Goal: Use online tool/utility: Utilize a website feature to perform a specific function

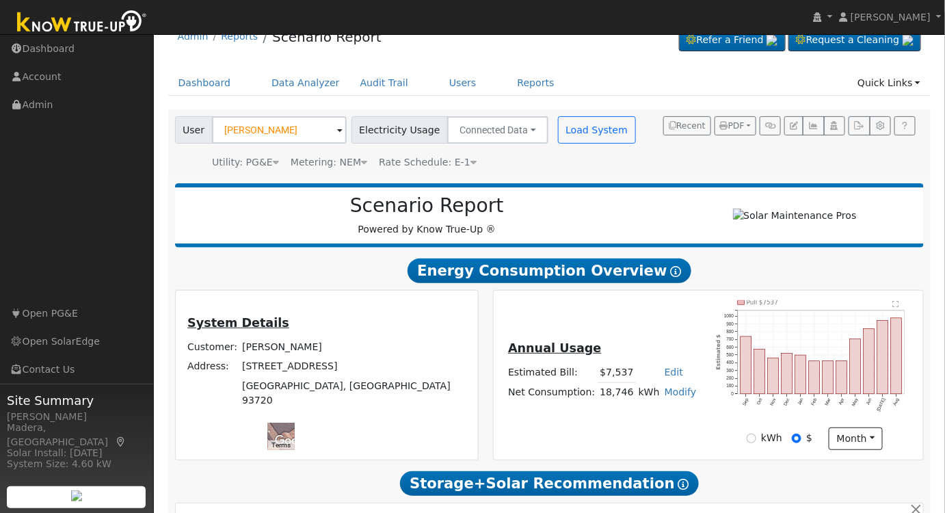
scroll to position [18, 0]
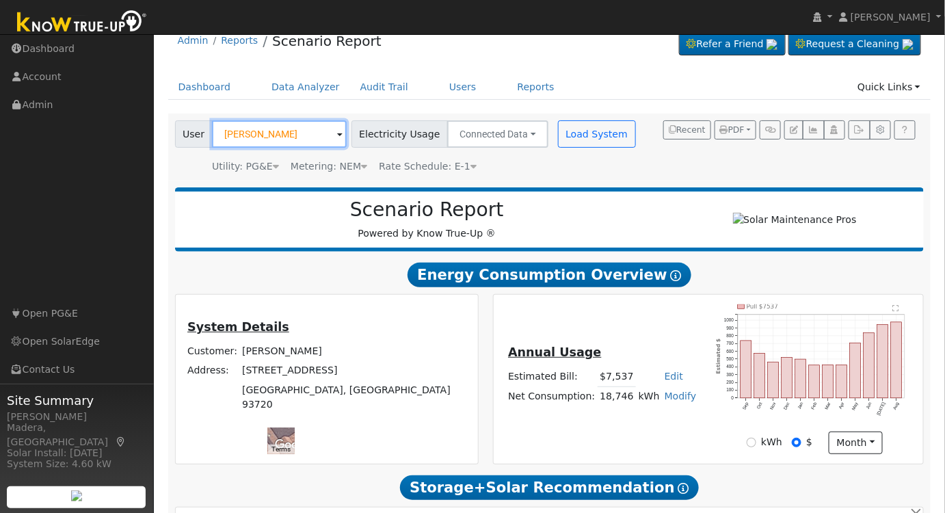
click at [293, 131] on input "[PERSON_NAME]" at bounding box center [279, 133] width 135 height 27
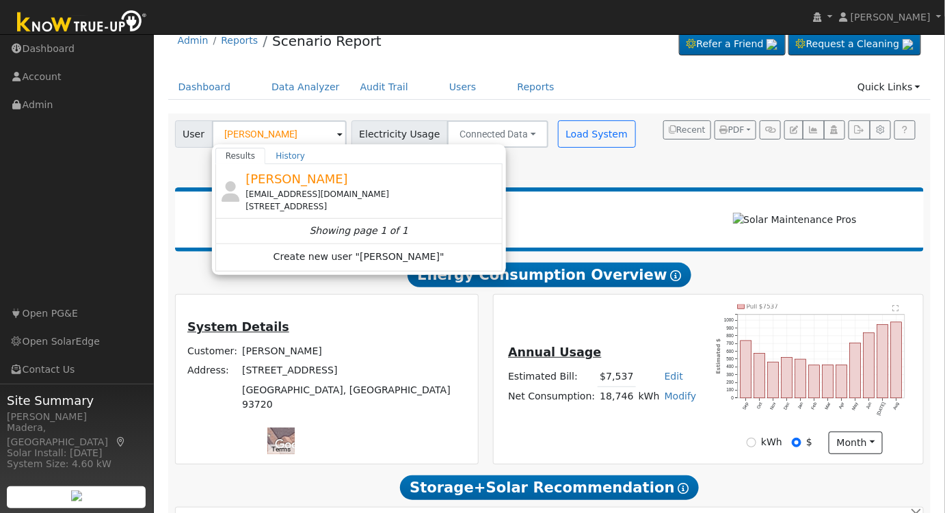
click at [327, 175] on div "[PERSON_NAME] [EMAIL_ADDRESS][DOMAIN_NAME] [STREET_ADDRESS]" at bounding box center [372, 191] width 254 height 43
type input "[PERSON_NAME]"
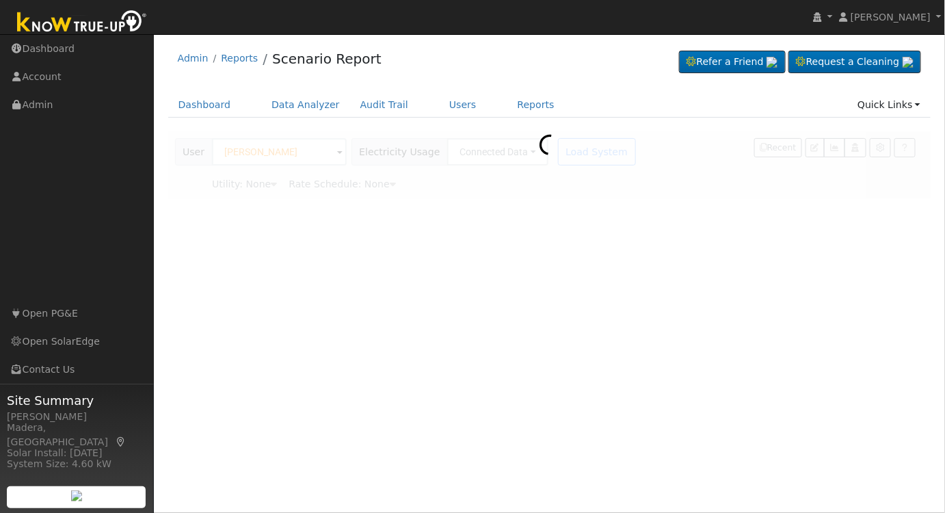
scroll to position [0, 0]
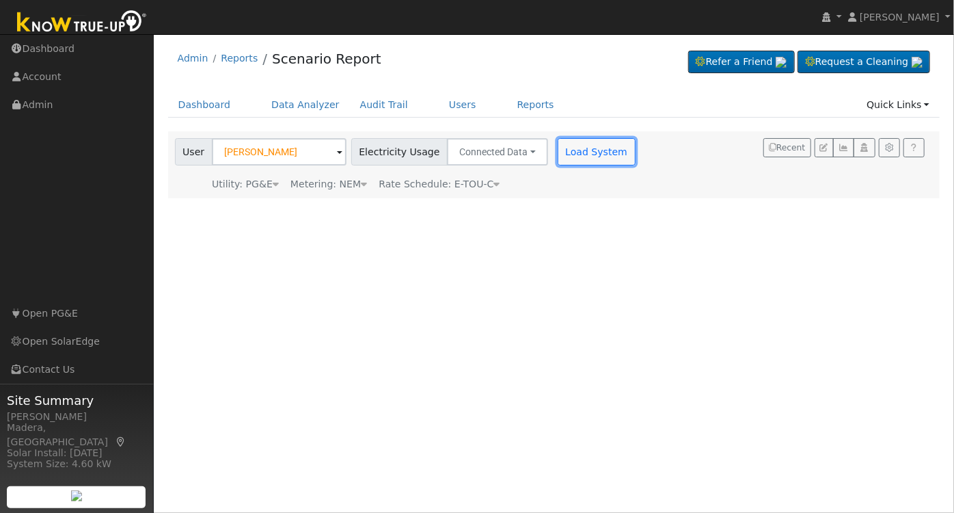
click at [589, 156] on button "Load System" at bounding box center [597, 151] width 78 height 27
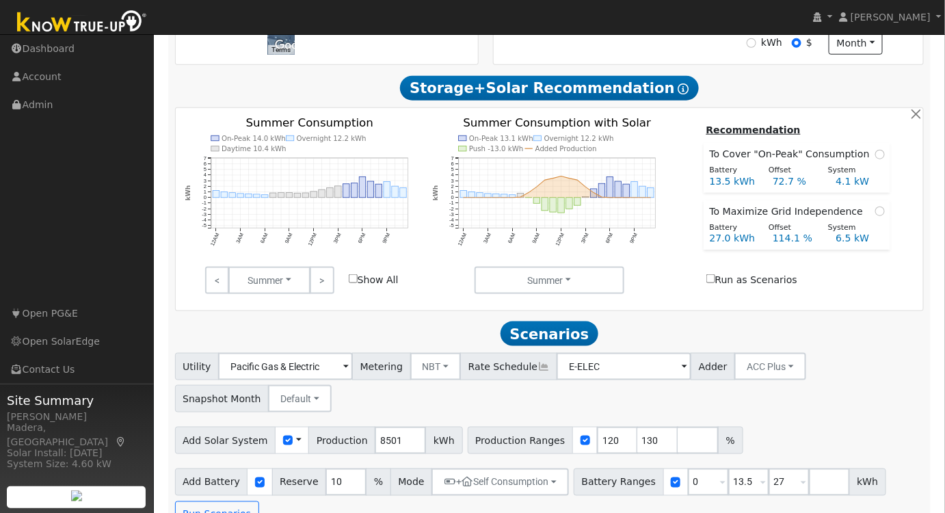
scroll to position [451, 0]
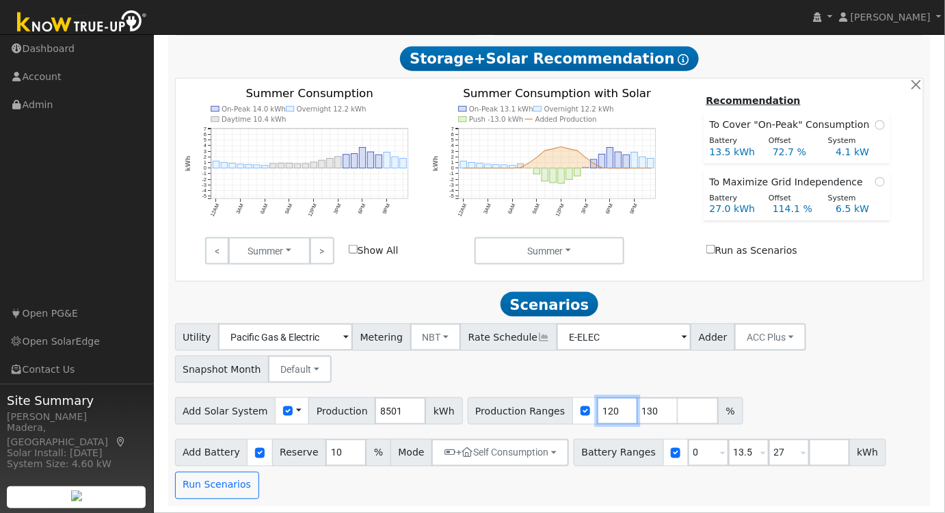
drag, startPoint x: 591, startPoint y: 410, endPoint x: 500, endPoint y: 414, distance: 90.3
click at [505, 414] on div "Production Ranges 120 130 %" at bounding box center [606, 410] width 276 height 27
type input "130"
drag, startPoint x: 589, startPoint y: 409, endPoint x: 497, endPoint y: 412, distance: 92.4
click at [498, 413] on div "Production Ranges 130 %" at bounding box center [585, 410] width 235 height 27
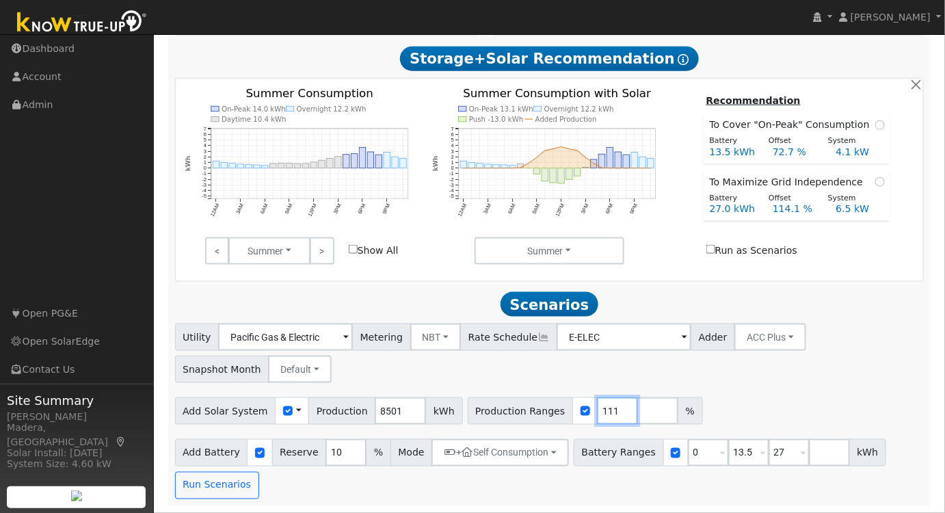
type input "111"
click at [775, 405] on div "Add Solar System Use CSV Data Production 8501 kWh Production Ranges 111 %" at bounding box center [549, 408] width 754 height 32
click at [637, 413] on input "number" at bounding box center [657, 410] width 41 height 27
drag, startPoint x: 682, startPoint y: 455, endPoint x: 648, endPoint y: 459, distance: 34.4
click at [651, 459] on div "Battery Ranges 0 Overrides Reserve % Mode None None Self Consumption Peak Savin…" at bounding box center [730, 452] width 312 height 27
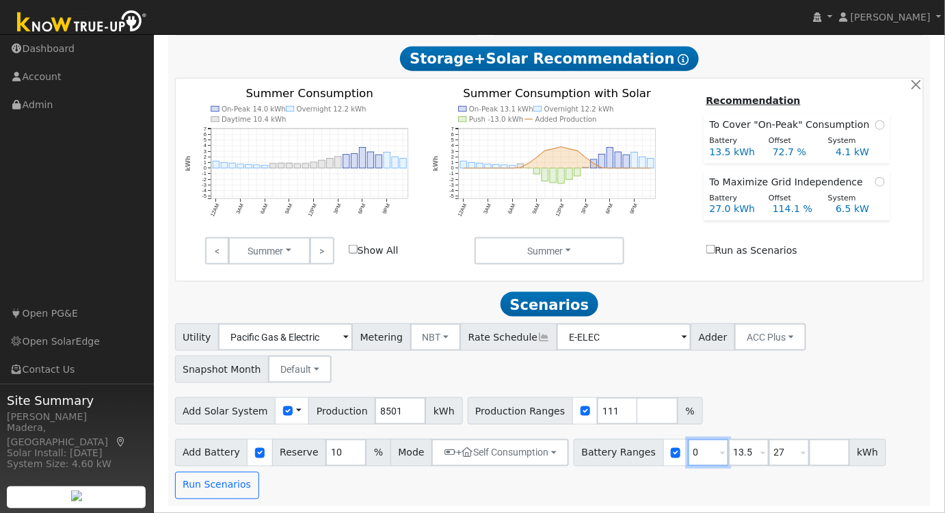
type input "13.5"
type input "27"
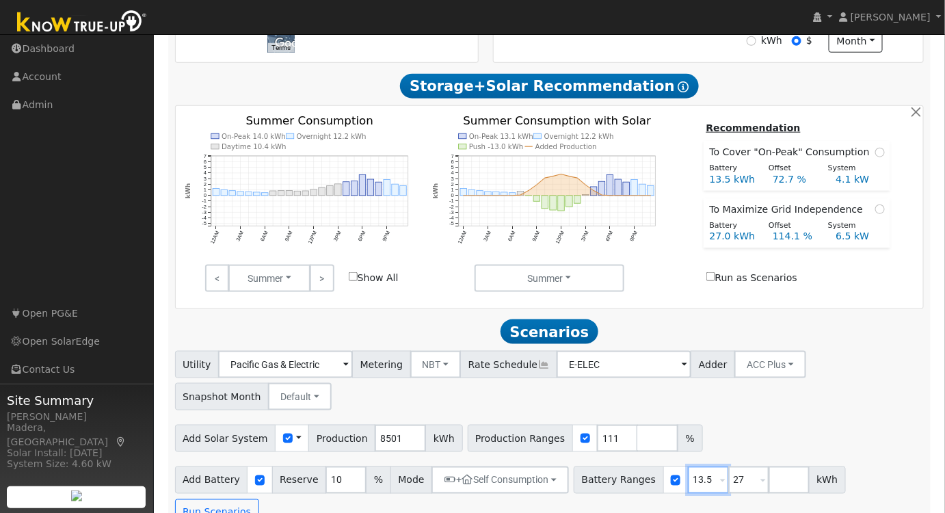
type input "13.5"
drag, startPoint x: 687, startPoint y: 489, endPoint x: 671, endPoint y: 490, distance: 15.7
click at [667, 492] on div "Battery Ranges 13.5 Overrides Reserve % Mode None None Self Consumption Peak Sa…" at bounding box center [710, 479] width 272 height 27
type input "15"
click at [768, 487] on input "number" at bounding box center [788, 479] width 41 height 27
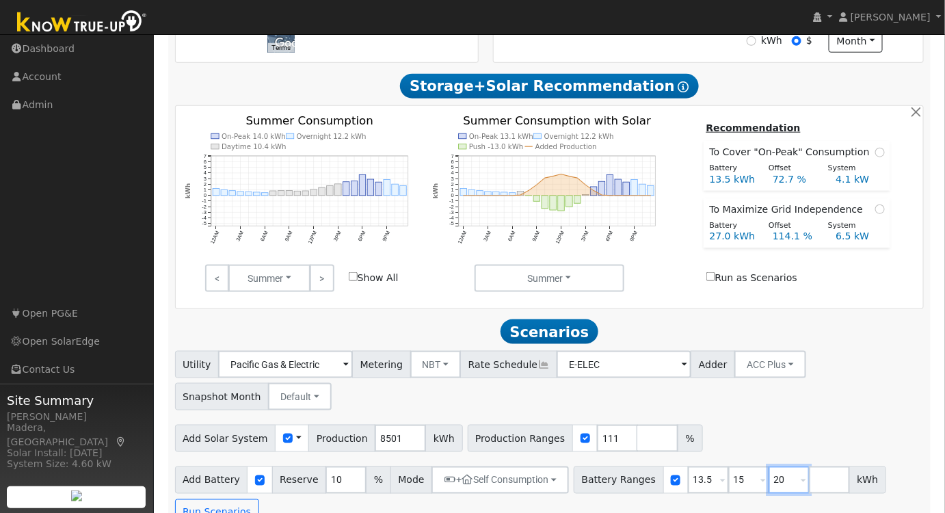
type input "20"
click at [786, 425] on div "Utility Pacific Gas & Electric Metering NBT NEM NBT Rate Schedule E-ELEC Adder …" at bounding box center [550, 438] width 764 height 175
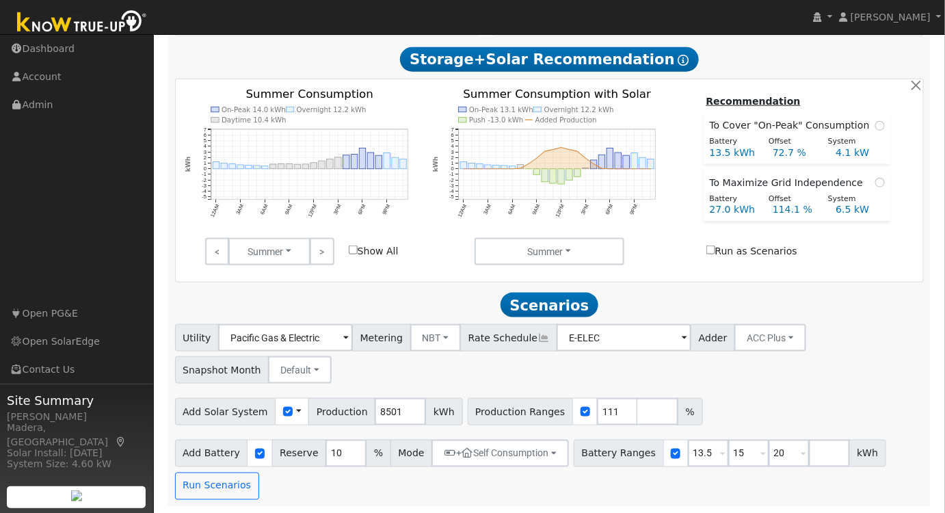
scroll to position [451, 0]
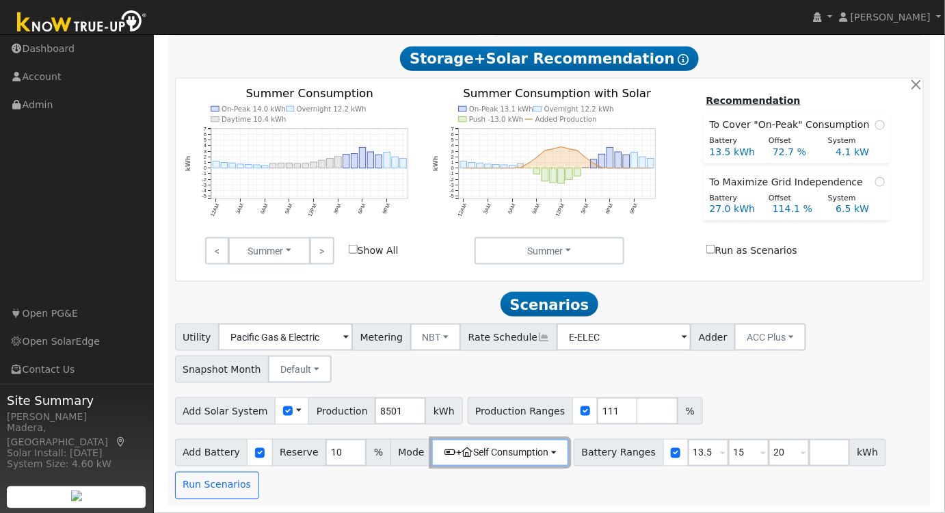
click at [460, 455] on button "+ Self Consumption" at bounding box center [499, 452] width 137 height 27
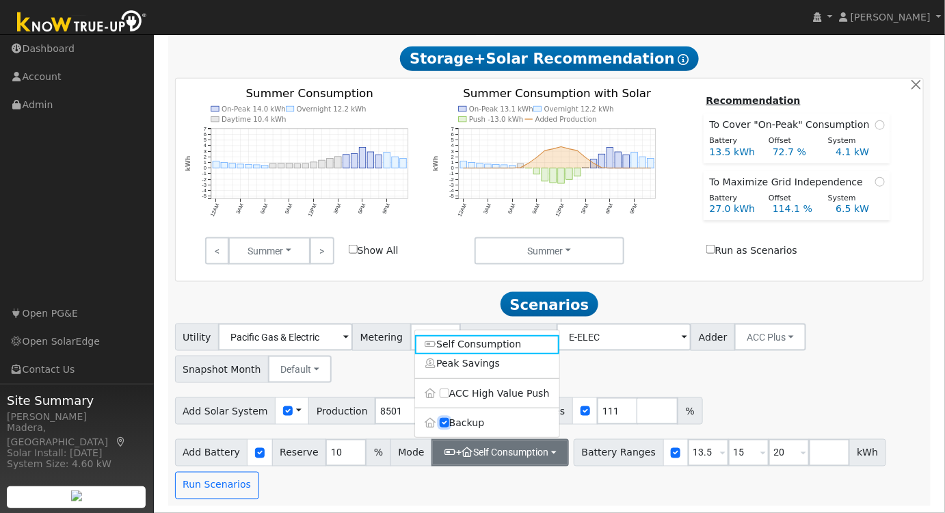
click at [442, 420] on input "Backup" at bounding box center [445, 423] width 10 height 10
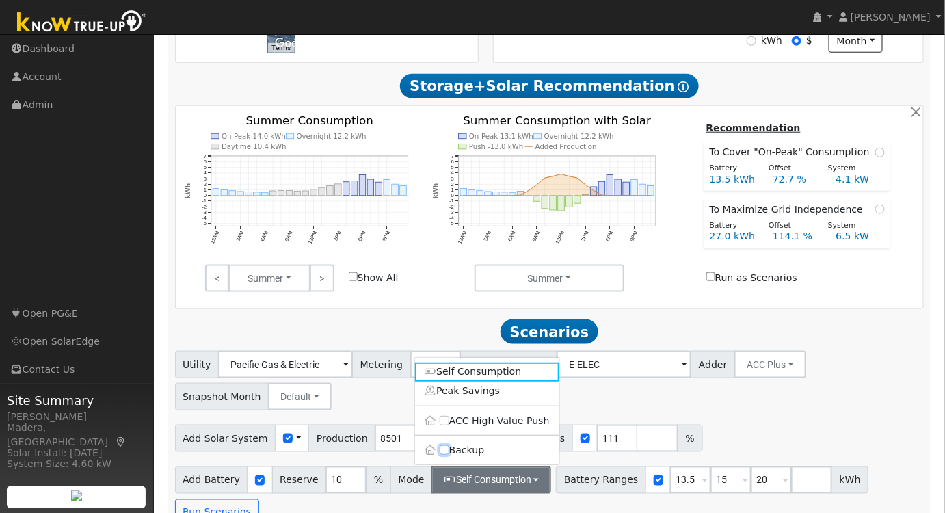
click at [440, 453] on input "Backup" at bounding box center [445, 451] width 10 height 10
checkbox input "true"
type input "20"
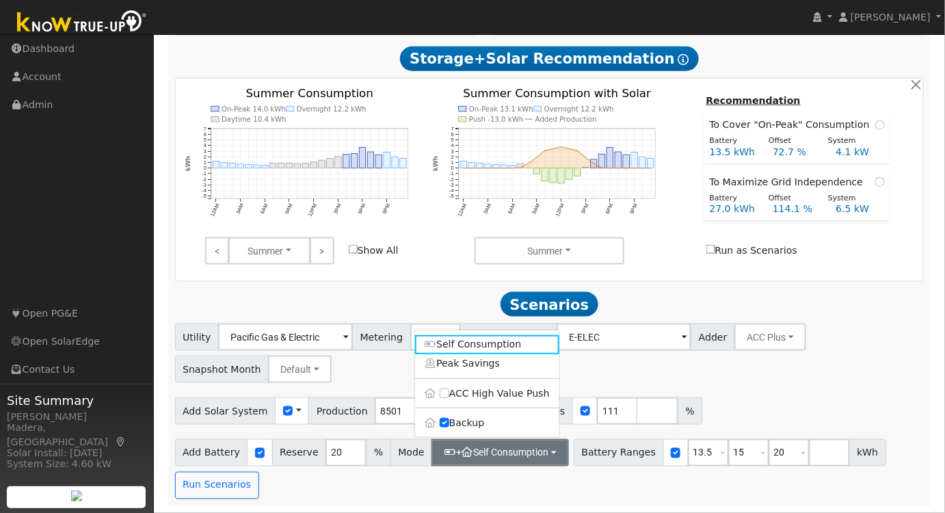
click at [293, 494] on div "Add Battery Reserve 20 % Mode + Self Consumption Self Consumption Peak Savings …" at bounding box center [549, 466] width 754 height 64
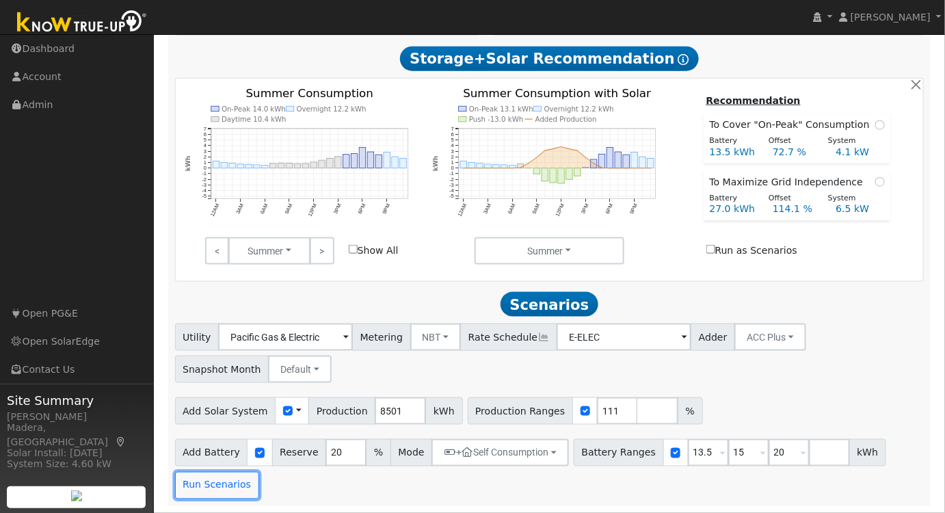
click at [223, 485] on button "Run Scenarios" at bounding box center [217, 485] width 84 height 27
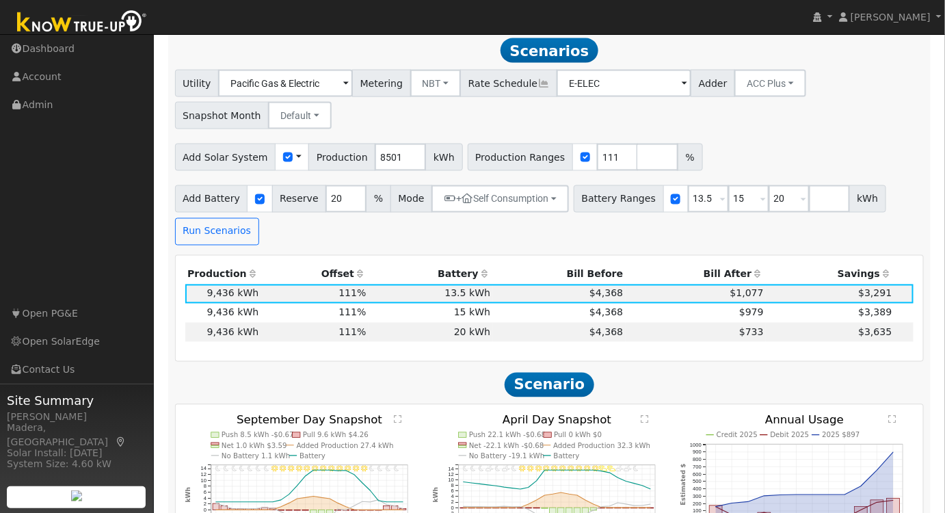
scroll to position [701, 0]
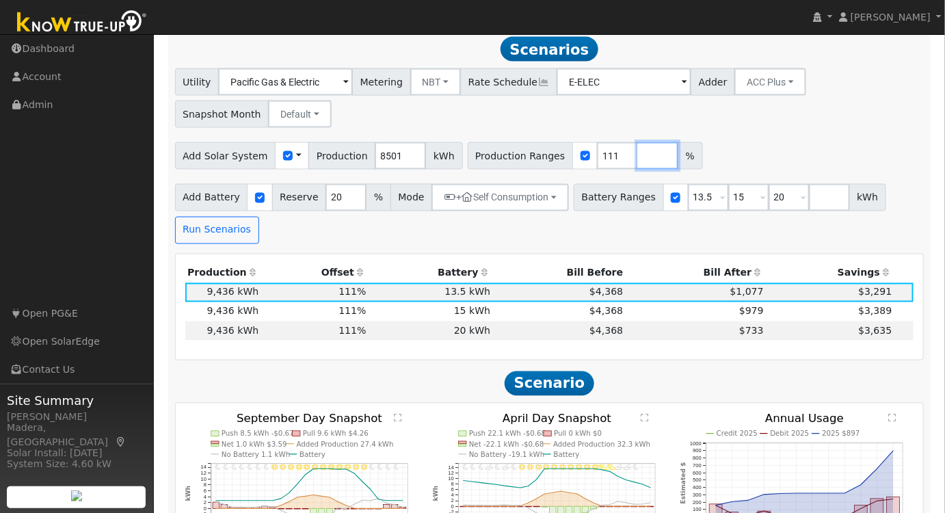
click at [637, 163] on input "number" at bounding box center [657, 155] width 41 height 27
type input "150"
click at [217, 234] on button "Run Scenarios" at bounding box center [217, 230] width 84 height 27
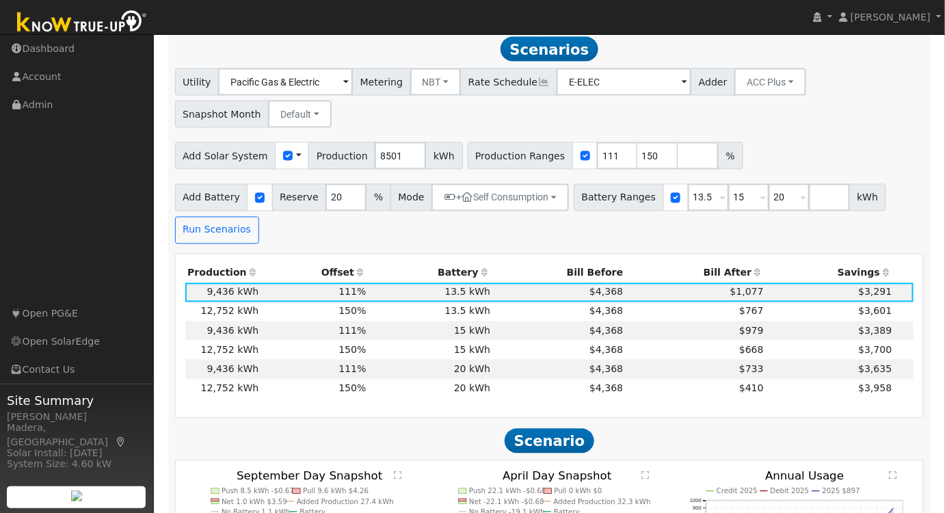
click at [521, 398] on td "$4,368" at bounding box center [559, 388] width 133 height 19
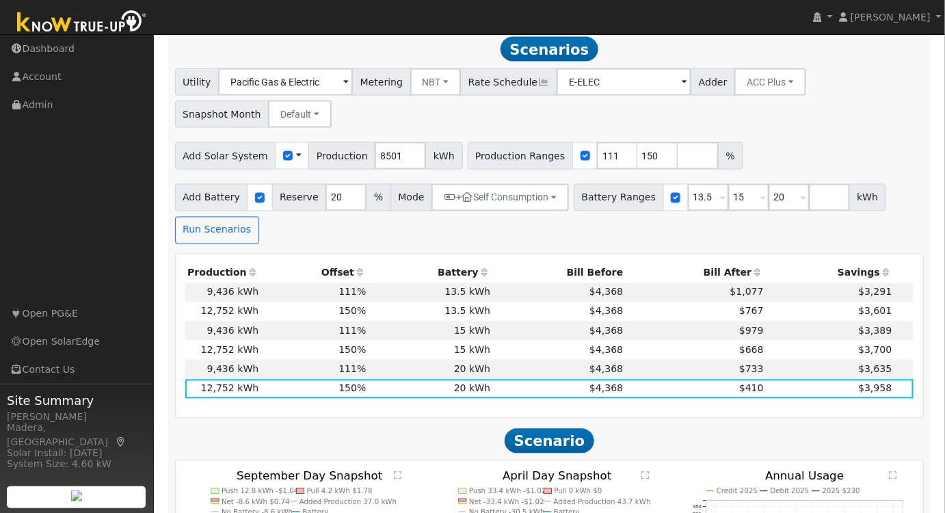
click at [514, 296] on td "$4,368" at bounding box center [559, 292] width 133 height 19
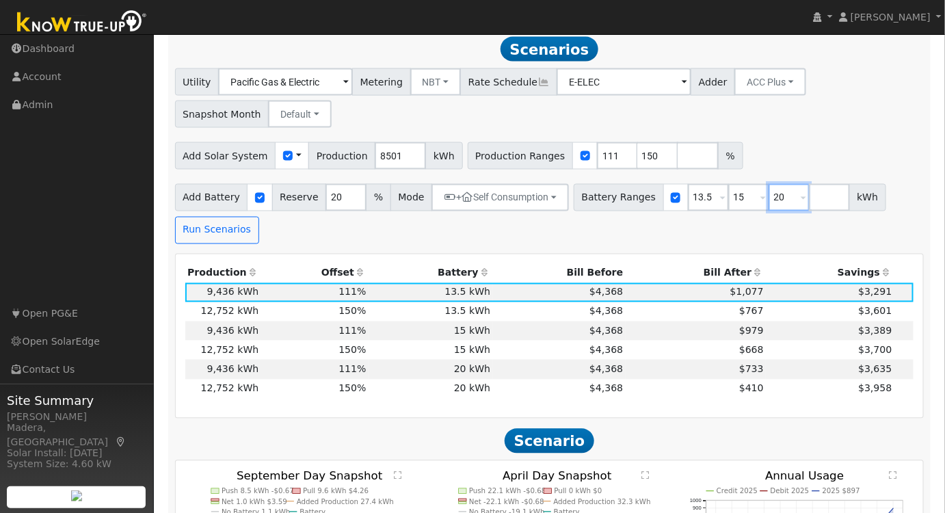
drag, startPoint x: 764, startPoint y: 204, endPoint x: 680, endPoint y: 210, distance: 84.3
click at [680, 210] on div "Battery Ranges 13.5 Overrides Reserve % Mode None None Self Consumption Peak Sa…" at bounding box center [730, 197] width 312 height 27
drag, startPoint x: 629, startPoint y: 159, endPoint x: 565, endPoint y: 161, distance: 63.6
click at [567, 161] on div "Production Ranges 111 150 %" at bounding box center [606, 155] width 276 height 27
type input "125"
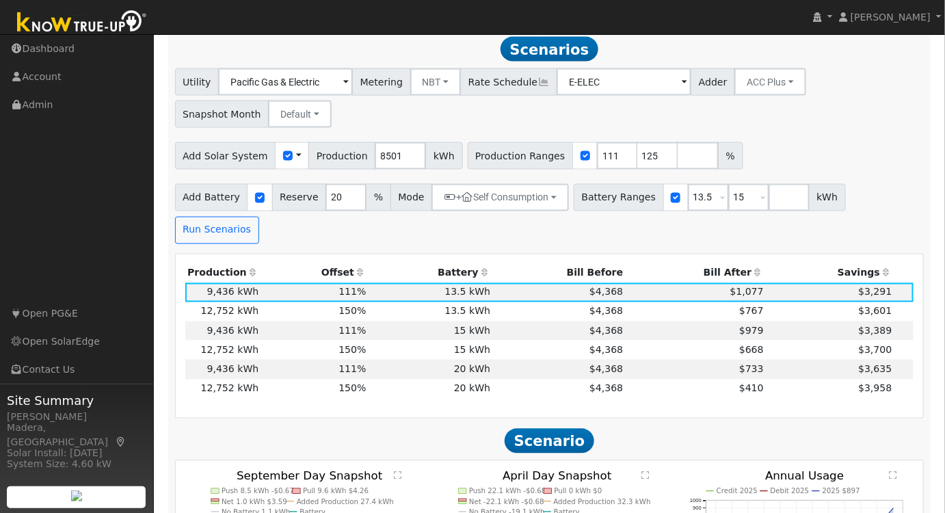
click at [762, 157] on div "Add Solar System Use CSV Data Production 8501 kWh Production Ranges 111 125 %" at bounding box center [549, 153] width 754 height 32
click at [259, 217] on button "Run Scenarios" at bounding box center [217, 230] width 84 height 27
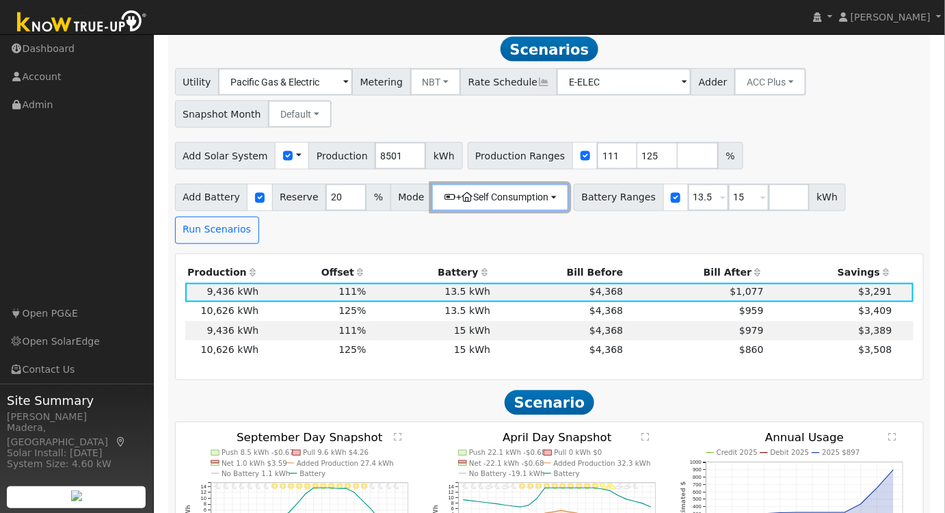
click at [520, 201] on button "+ Self Consumption" at bounding box center [499, 197] width 137 height 27
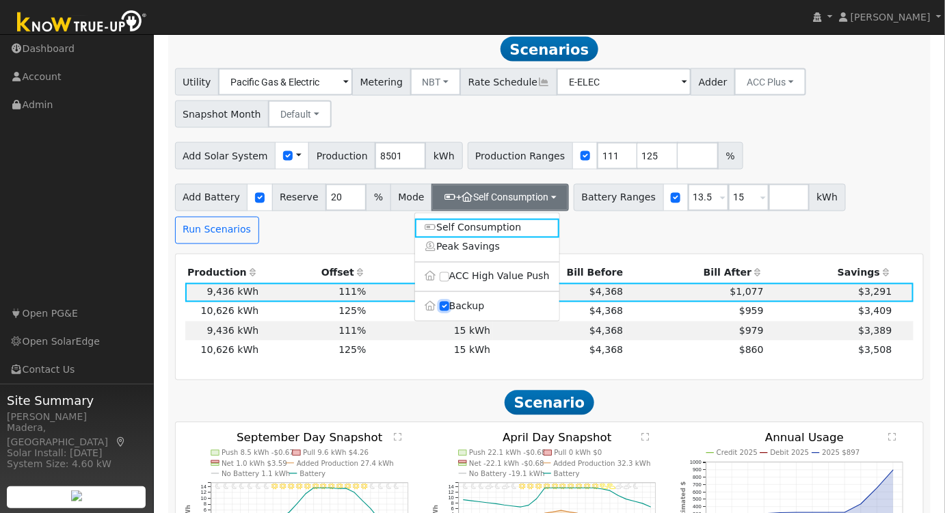
click at [442, 308] on input "Backup" at bounding box center [445, 307] width 10 height 10
checkbox input "false"
type input "10"
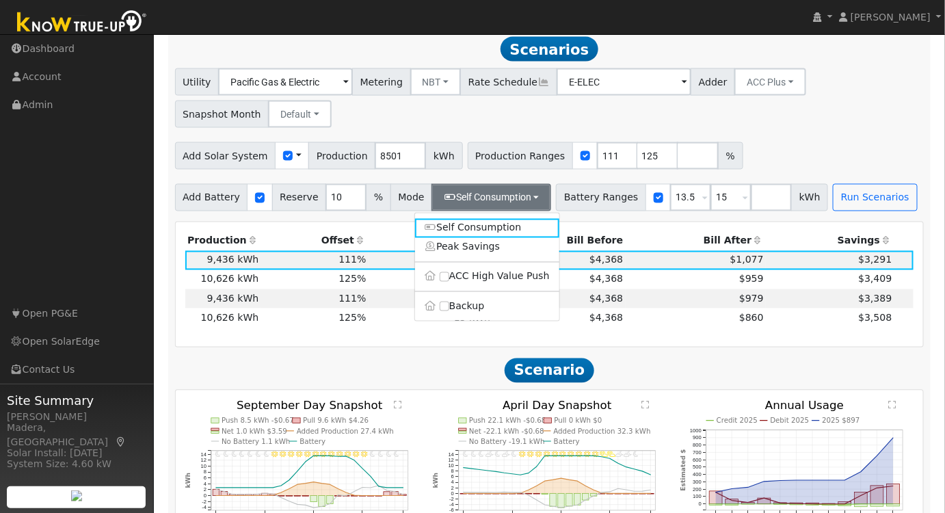
click at [842, 148] on div "Add Solar System Use CSV Data Production 8501 kWh Production Ranges 111 125 %" at bounding box center [549, 153] width 754 height 32
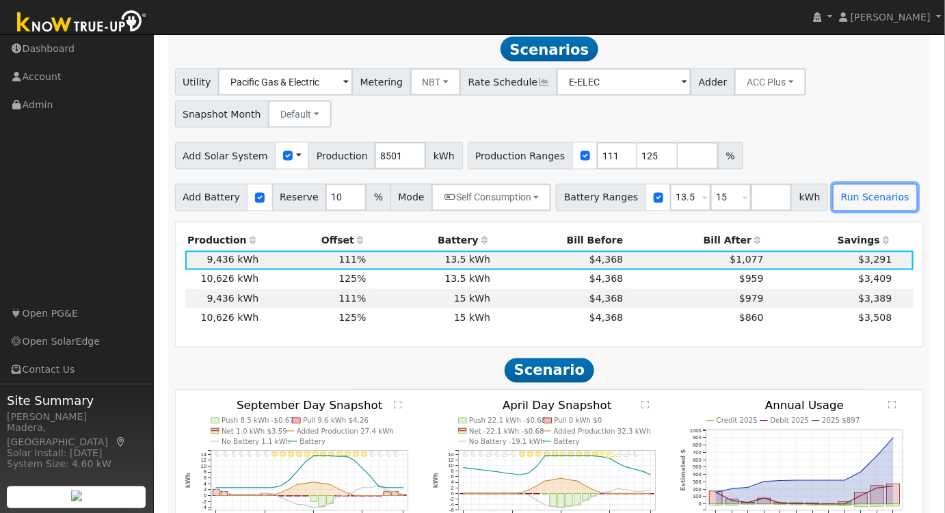
click at [840, 193] on button "Run Scenarios" at bounding box center [875, 197] width 84 height 27
click at [637, 161] on input "126" at bounding box center [657, 155] width 41 height 27
click at [637, 161] on input "127" at bounding box center [657, 155] width 41 height 27
click at [640, 165] on input "126" at bounding box center [657, 155] width 41 height 27
click at [640, 165] on input "125" at bounding box center [657, 155] width 41 height 27
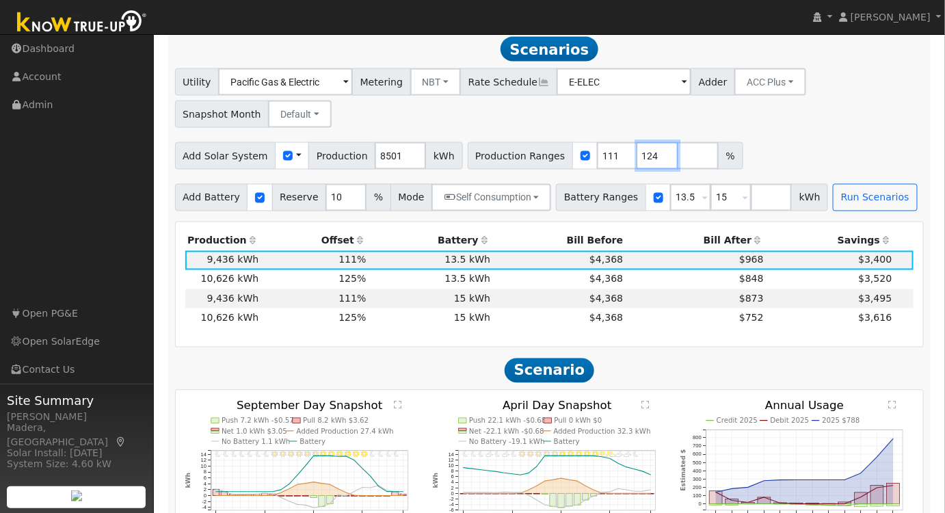
click at [641, 165] on input "124" at bounding box center [657, 155] width 41 height 27
type input "123"
click at [641, 165] on input "123" at bounding box center [657, 155] width 41 height 27
click at [835, 193] on button "Run Scenarios" at bounding box center [875, 197] width 84 height 27
drag, startPoint x: 591, startPoint y: 159, endPoint x: 520, endPoint y: 159, distance: 70.4
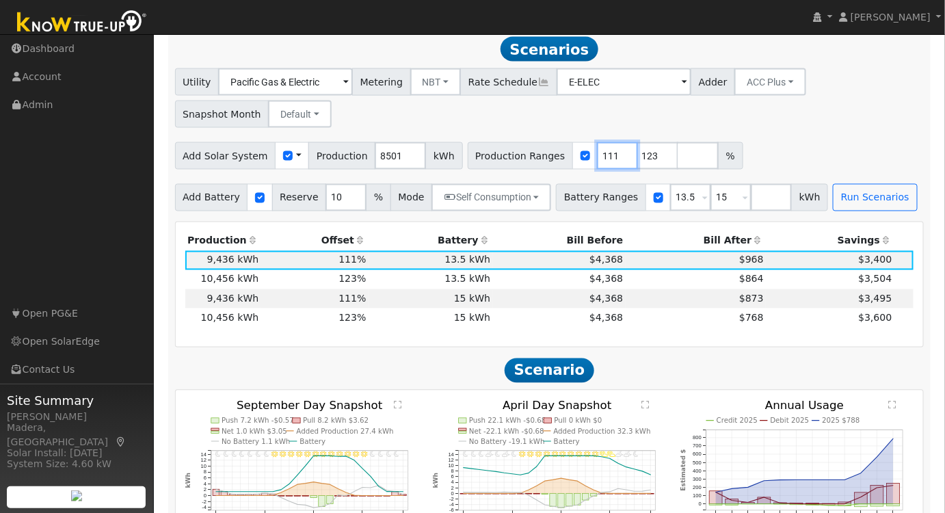
click at [523, 159] on div "Production Ranges 111 123 %" at bounding box center [606, 155] width 276 height 27
type input "123"
click at [833, 193] on button "Run Scenarios" at bounding box center [875, 197] width 84 height 27
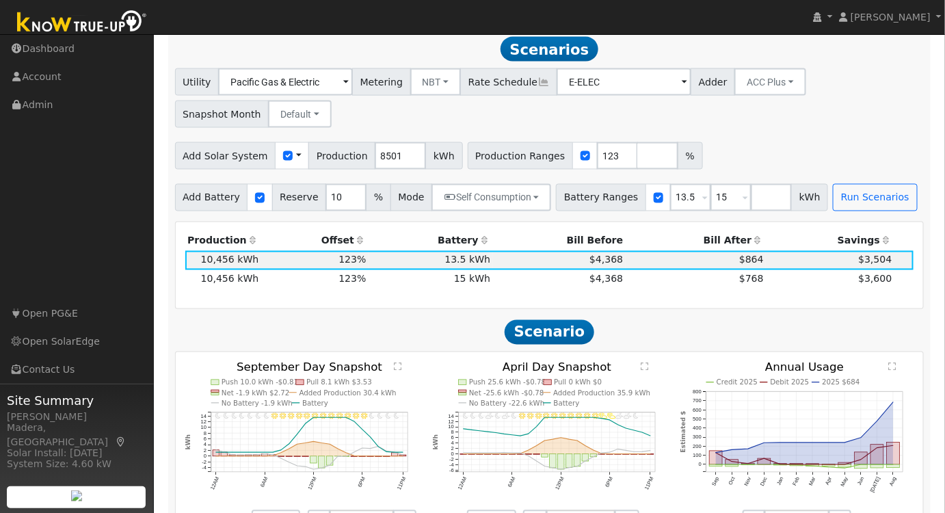
click at [713, 288] on td "$768" at bounding box center [696, 279] width 141 height 19
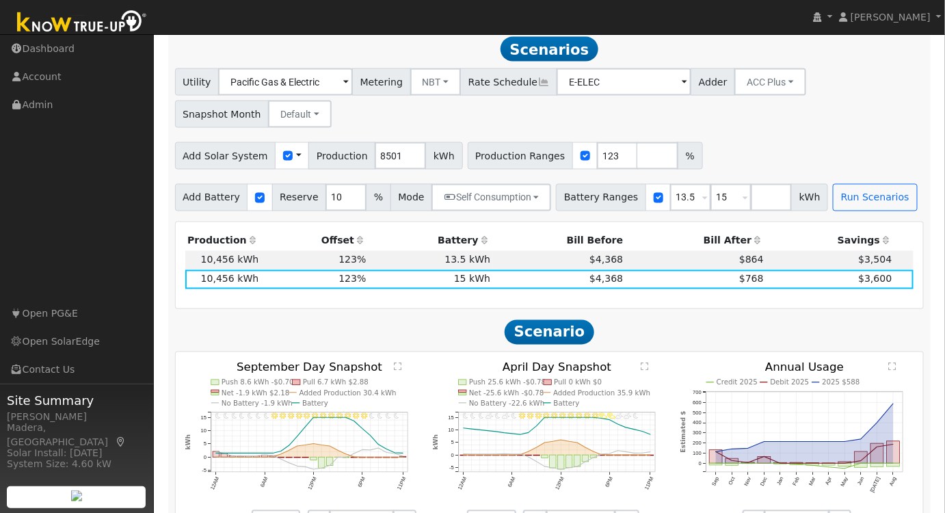
click at [896, 370] on text "" at bounding box center [893, 366] width 8 height 9
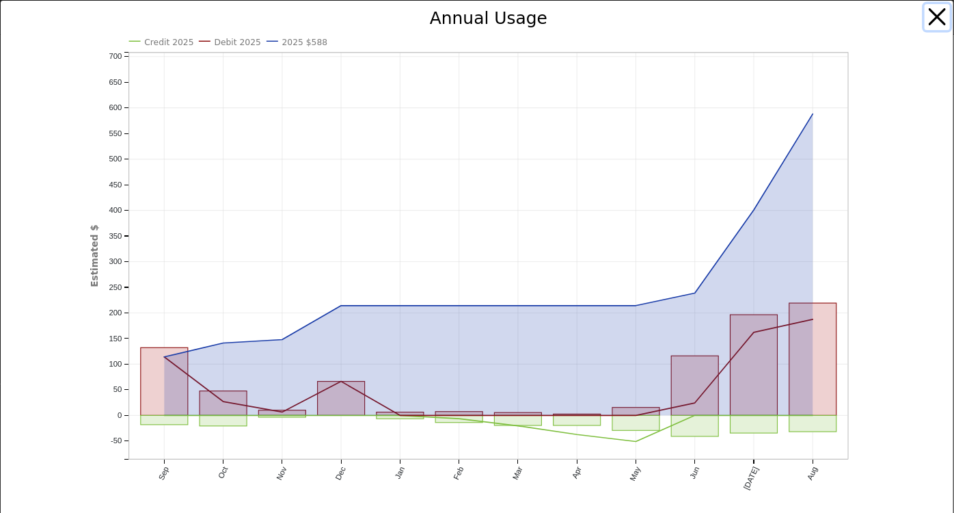
click at [925, 16] on button "button" at bounding box center [938, 17] width 26 height 26
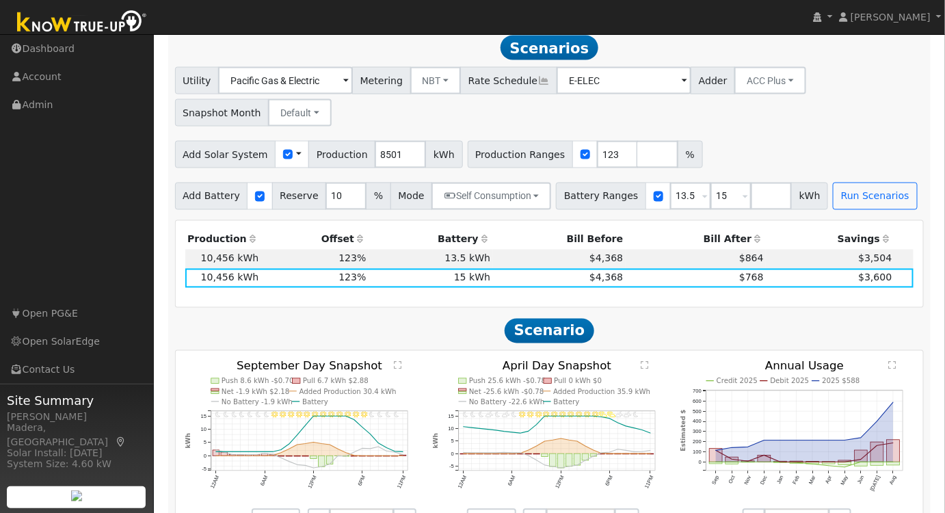
click at [886, 372] on icon "Credit 2025 Debit 2025 2025 $588 Sep Oct Nov Dec Jan Feb Mar Apr May Jun [DATE]…" at bounding box center [796, 438] width 233 height 157
click at [890, 369] on text "" at bounding box center [893, 364] width 8 height 9
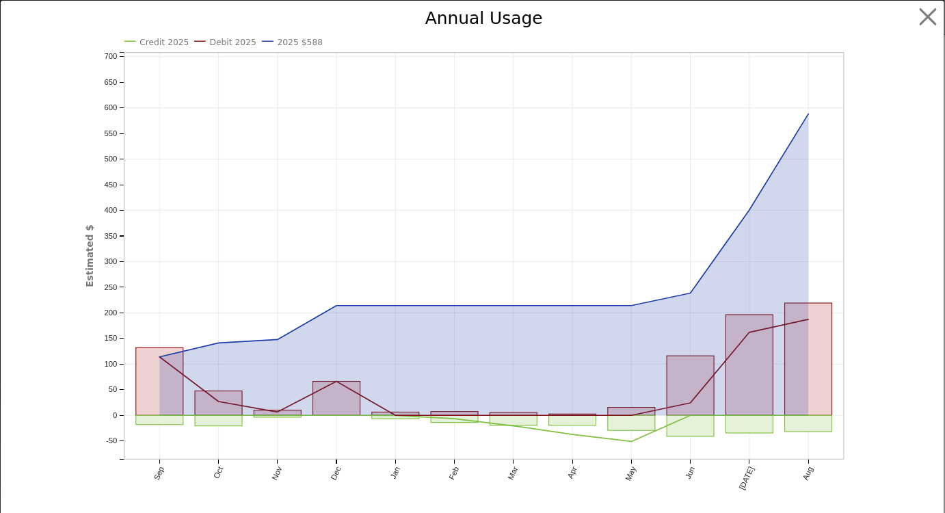
scroll to position [706, 0]
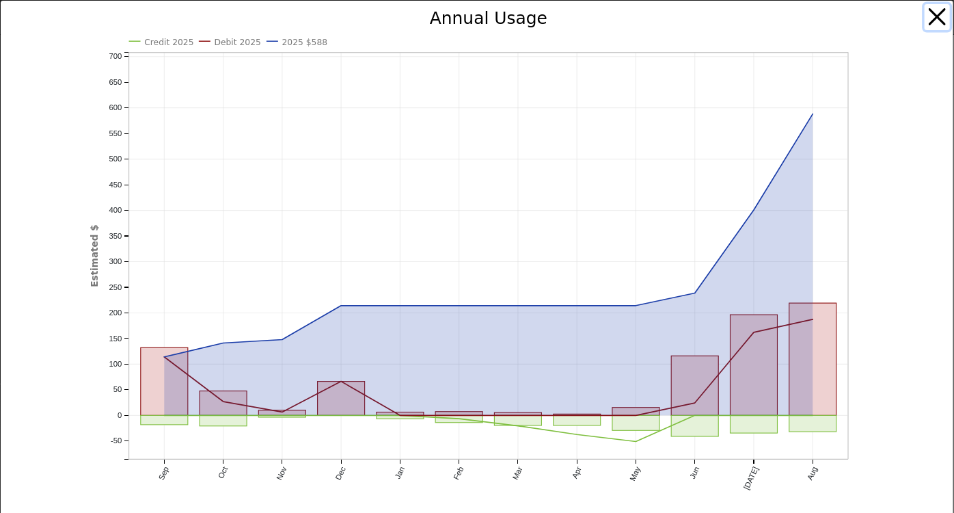
click at [925, 12] on button "button" at bounding box center [938, 17] width 26 height 26
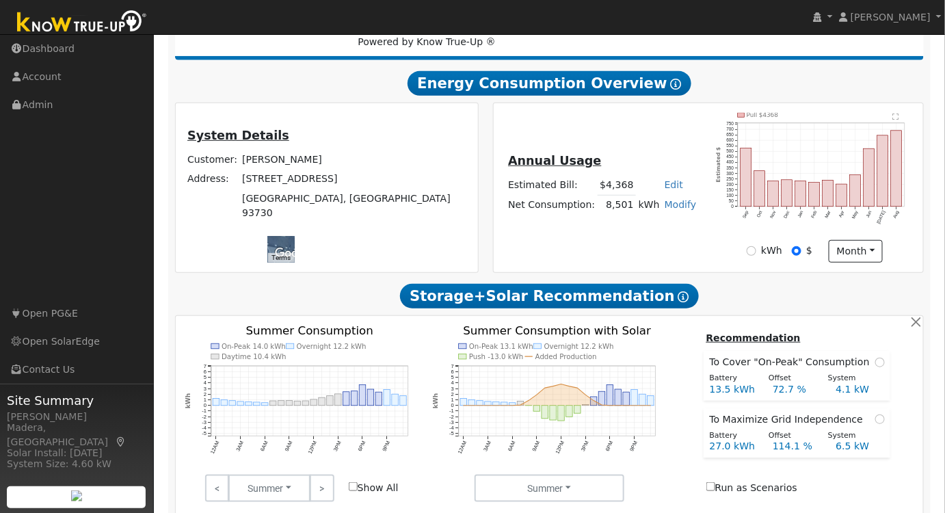
scroll to position [0, 0]
